Goal: Navigation & Orientation: Go to known website

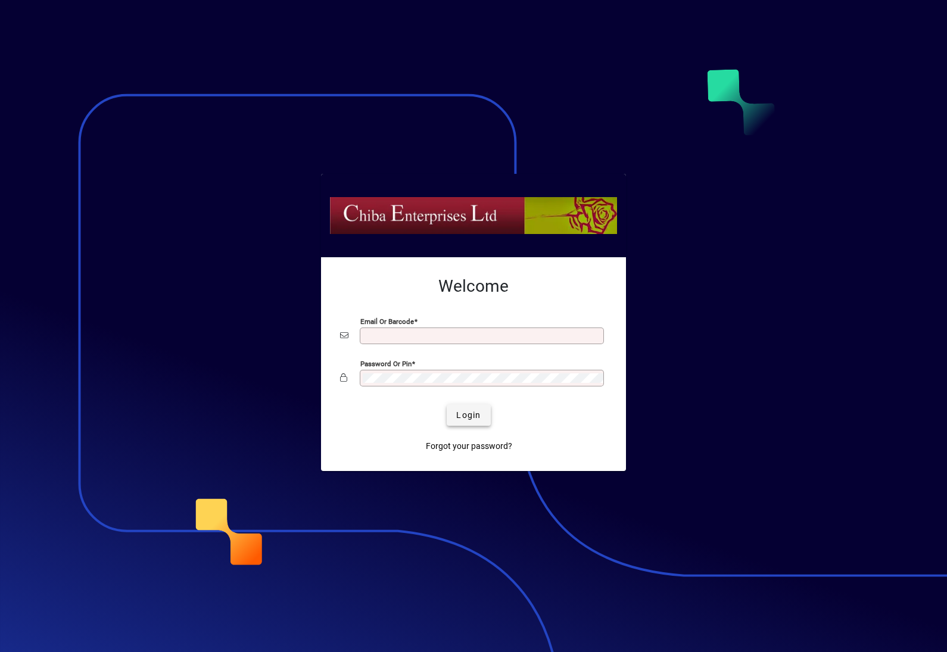
type input "**********"
click at [465, 409] on span "submit" at bounding box center [468, 415] width 43 height 29
